Goal: Information Seeking & Learning: Learn about a topic

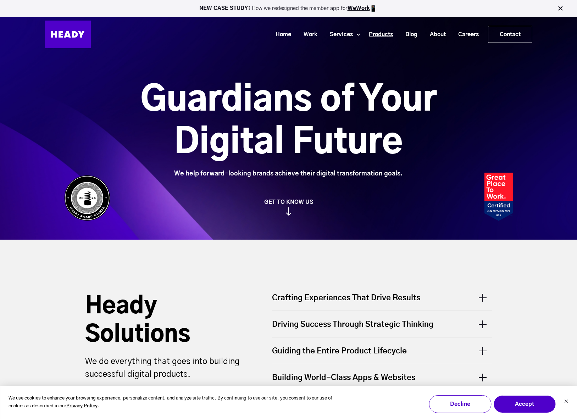
click at [380, 38] on link "Products" at bounding box center [378, 34] width 37 height 13
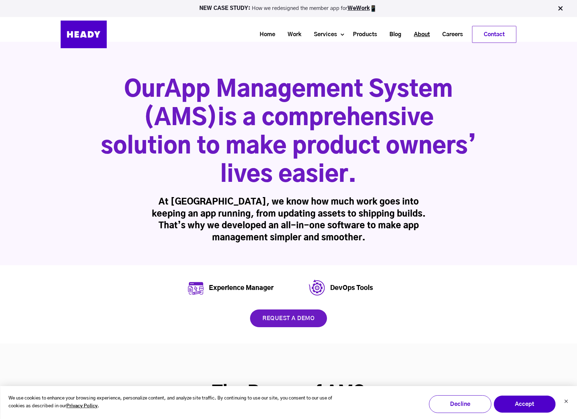
click at [420, 33] on link "About" at bounding box center [419, 34] width 28 height 13
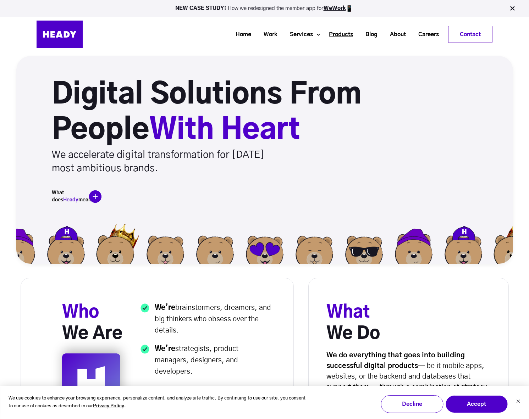
click at [345, 34] on link "Products" at bounding box center [338, 34] width 37 height 13
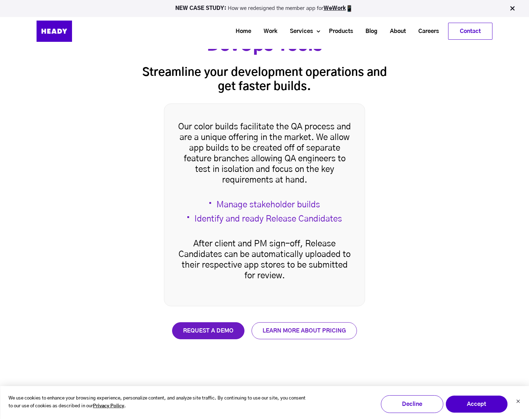
scroll to position [1321, 0]
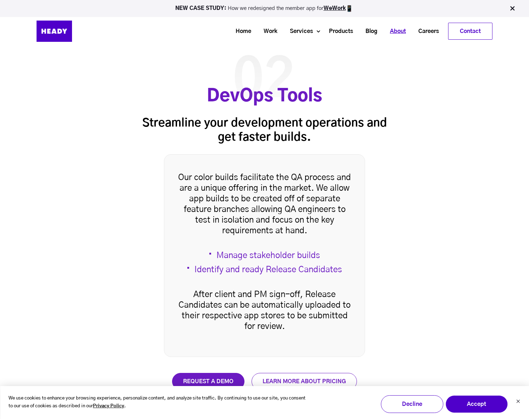
click at [393, 35] on link "About" at bounding box center [395, 31] width 28 height 13
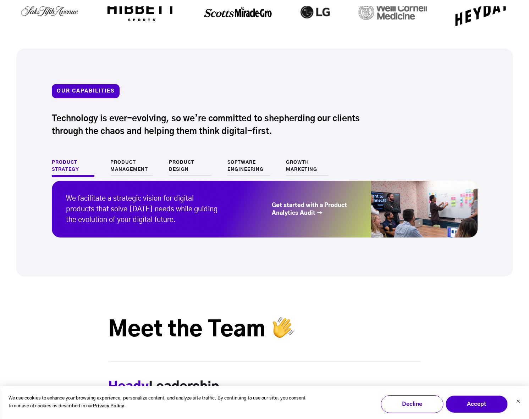
scroll to position [625, 0]
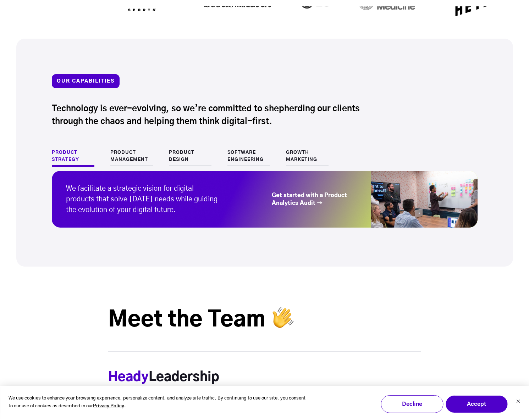
click at [295, 156] on link "Growth Marketing" at bounding box center [307, 157] width 43 height 17
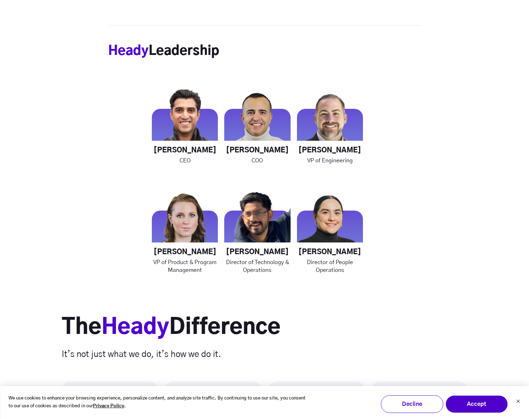
scroll to position [965, 0]
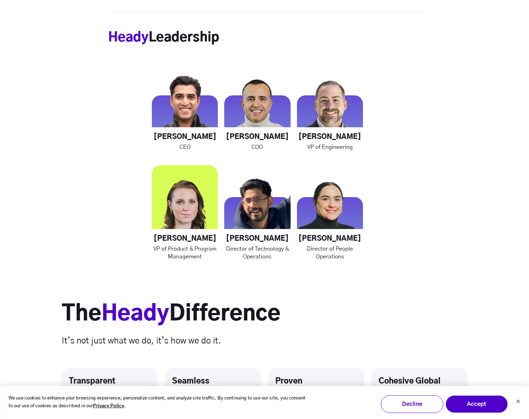
click at [188, 216] on img at bounding box center [185, 198] width 66 height 66
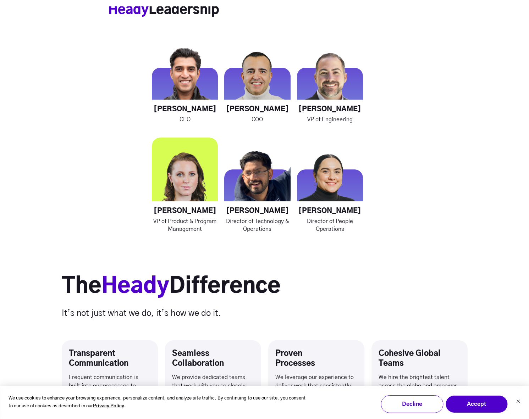
scroll to position [995, 0]
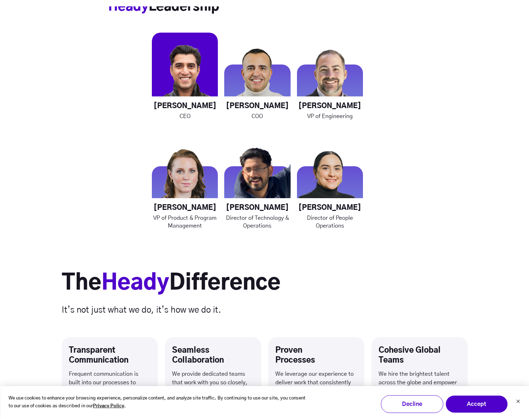
click at [168, 106] on h4 "[PERSON_NAME]" at bounding box center [185, 106] width 66 height 9
copy div "[PERSON_NAME]"
